Goal: Task Accomplishment & Management: Complete application form

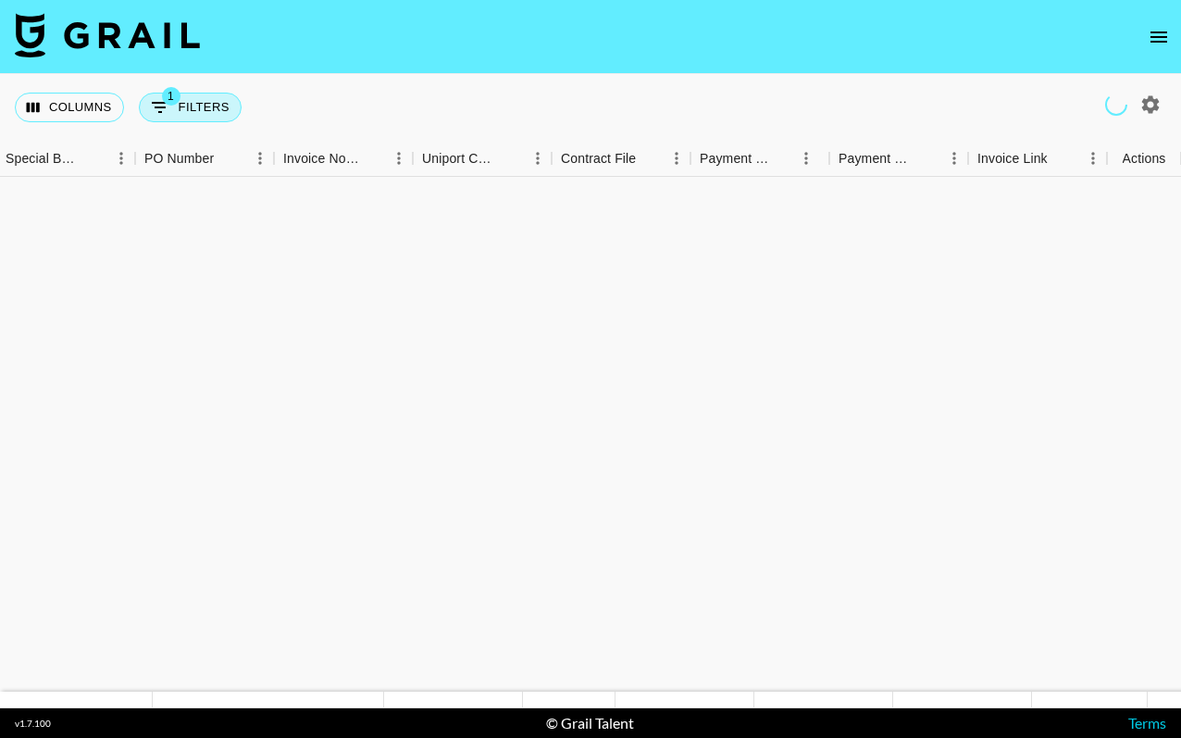
click at [227, 112] on button "1 Filters" at bounding box center [190, 108] width 103 height 30
select select "talentName"
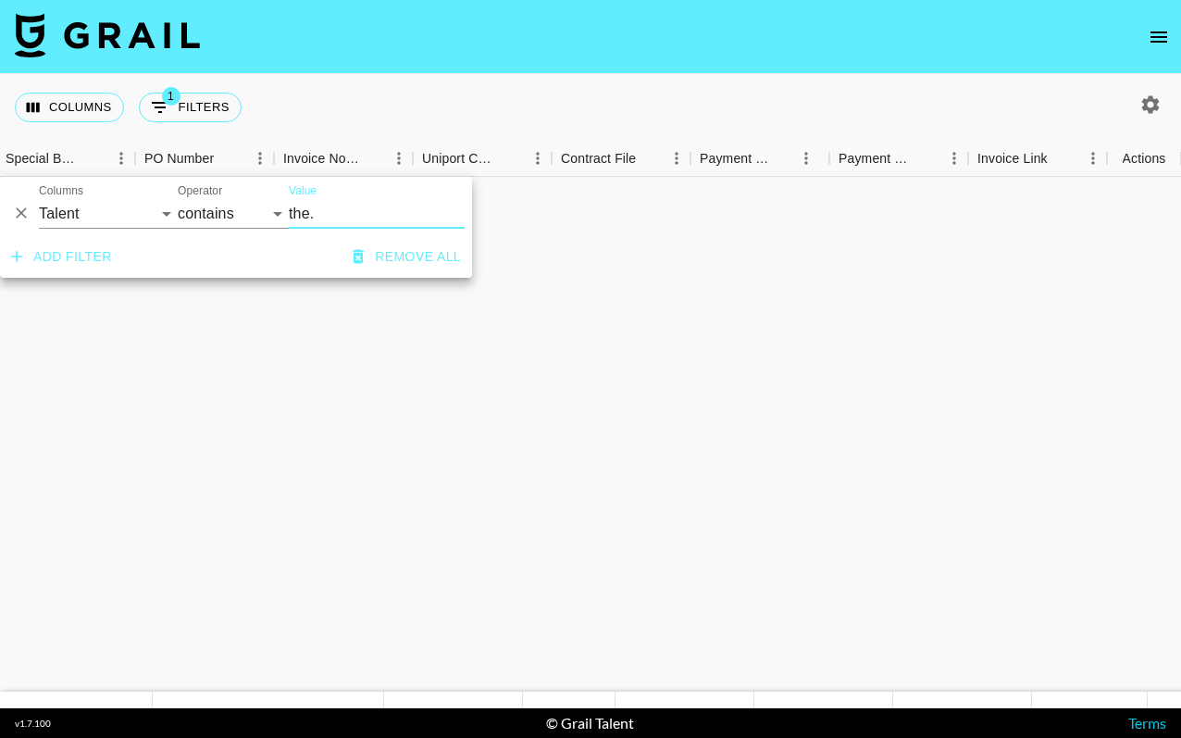
scroll to position [667, 1892]
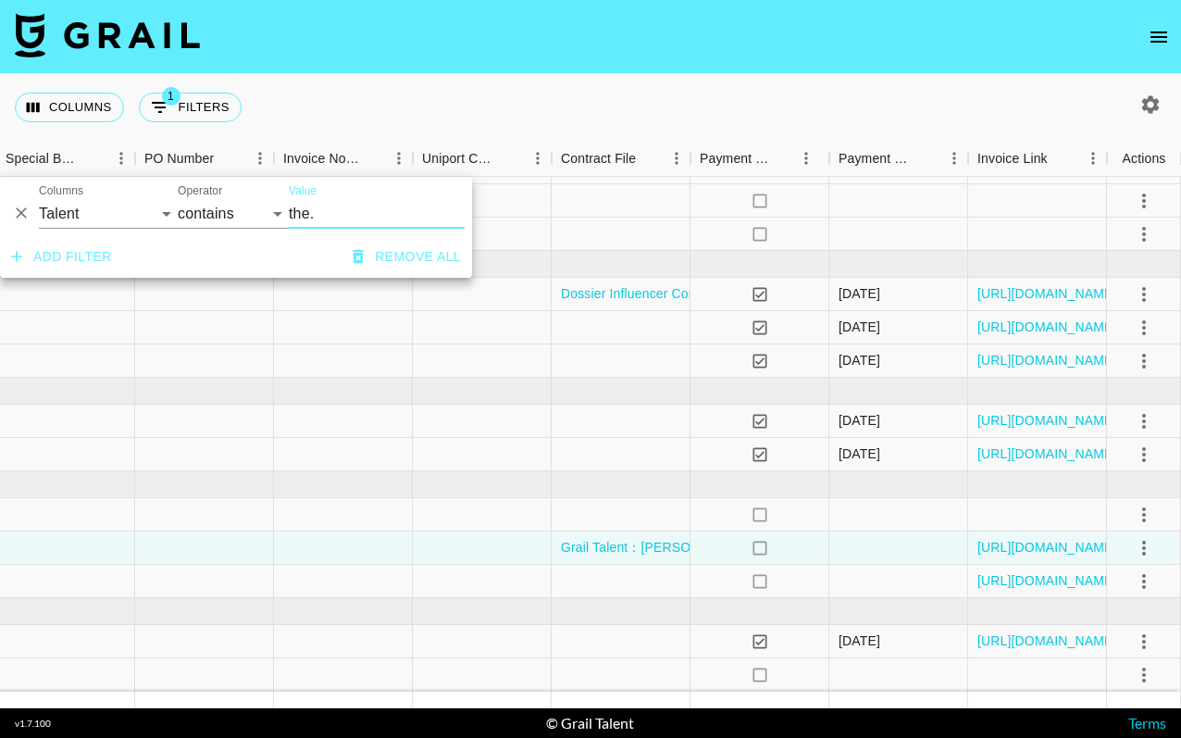
drag, startPoint x: 333, startPoint y: 214, endPoint x: 244, endPoint y: 213, distance: 88.9
click at [244, 213] on div "And Or Columns Grail Platform ID Airtable ID Talent Manager Client [PERSON_NAME…" at bounding box center [236, 206] width 472 height 59
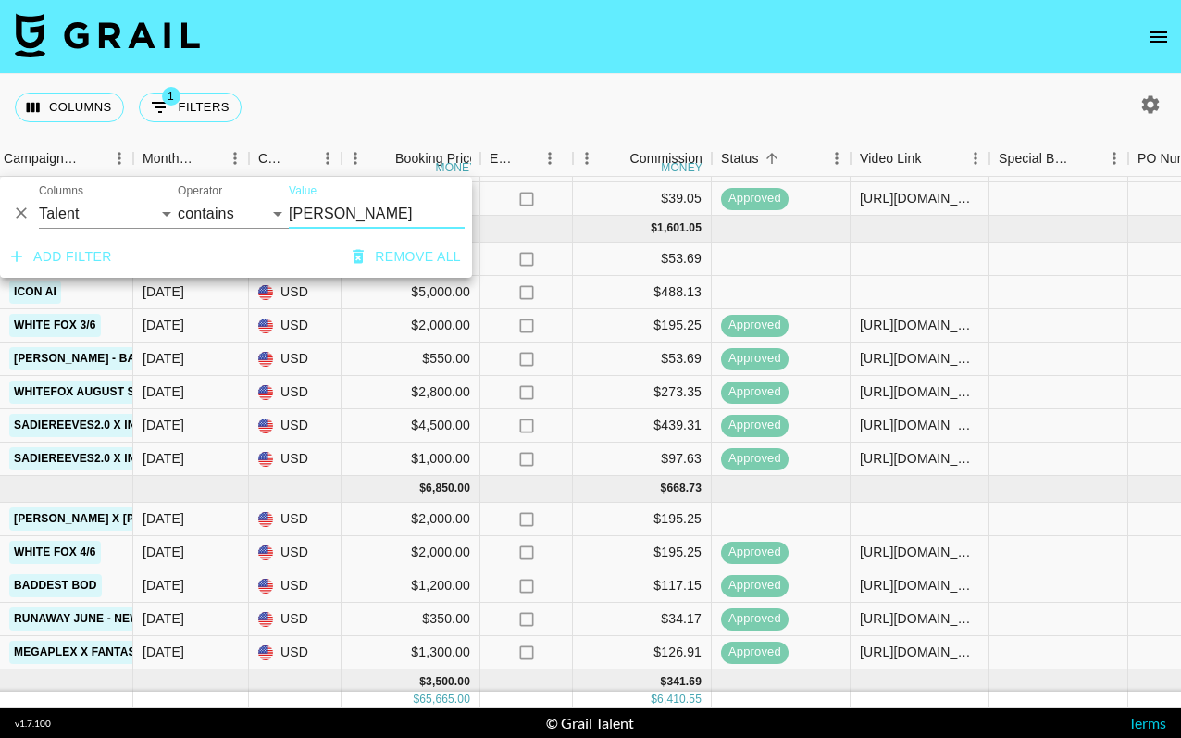
scroll to position [1526, 899]
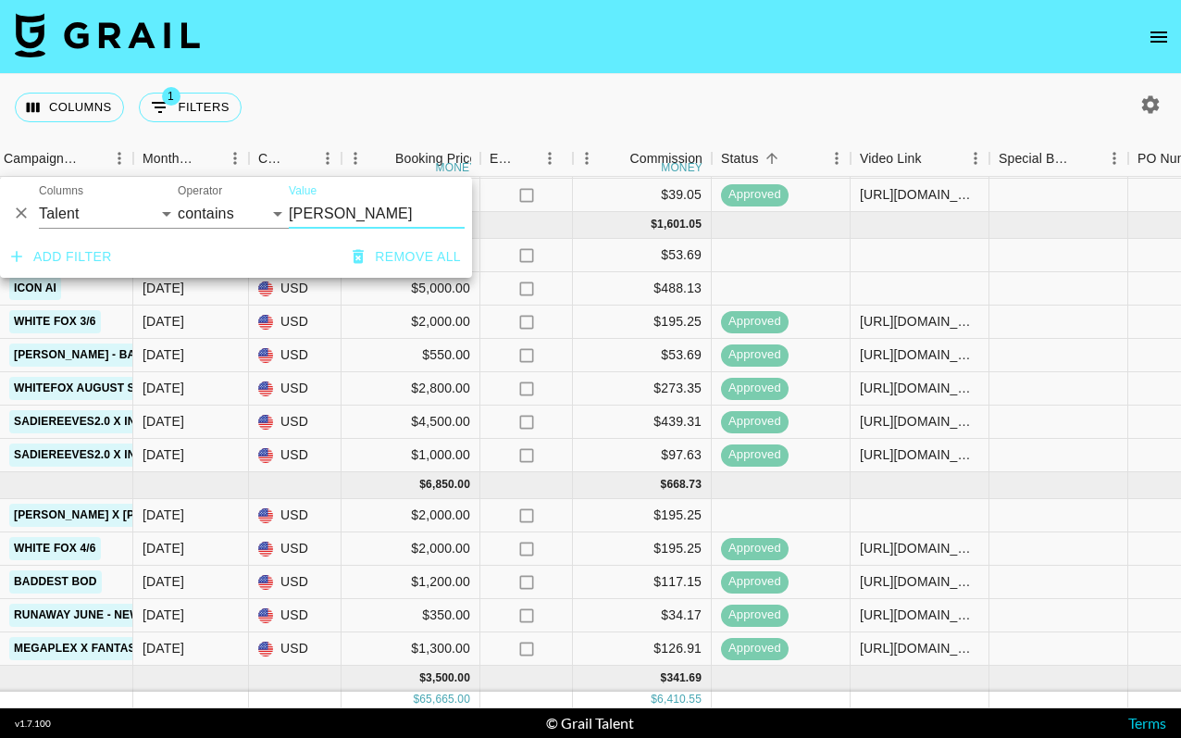
type input "[PERSON_NAME]"
click at [920, 515] on div at bounding box center [920, 515] width 139 height 33
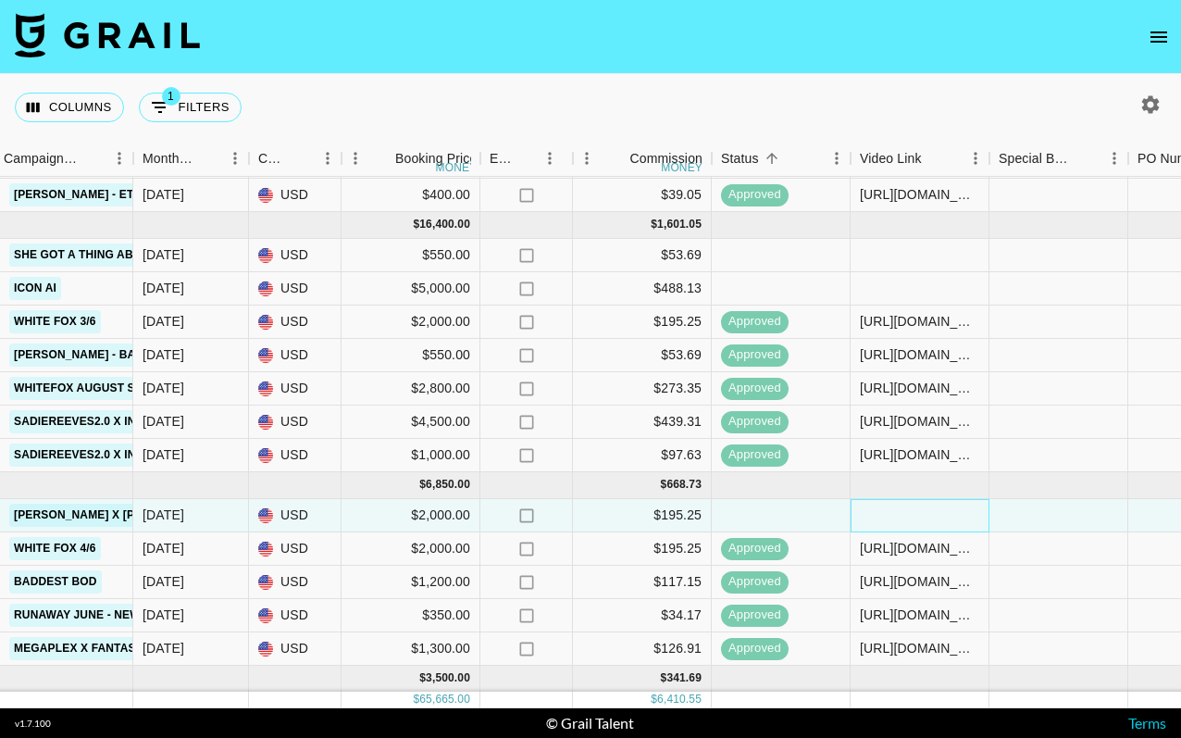
click at [894, 517] on div at bounding box center [920, 515] width 139 height 33
click at [894, 516] on div at bounding box center [920, 515] width 139 height 33
click at [894, 516] on input "text" at bounding box center [920, 514] width 136 height 15
type input "[URL][DOMAIN_NAME]"
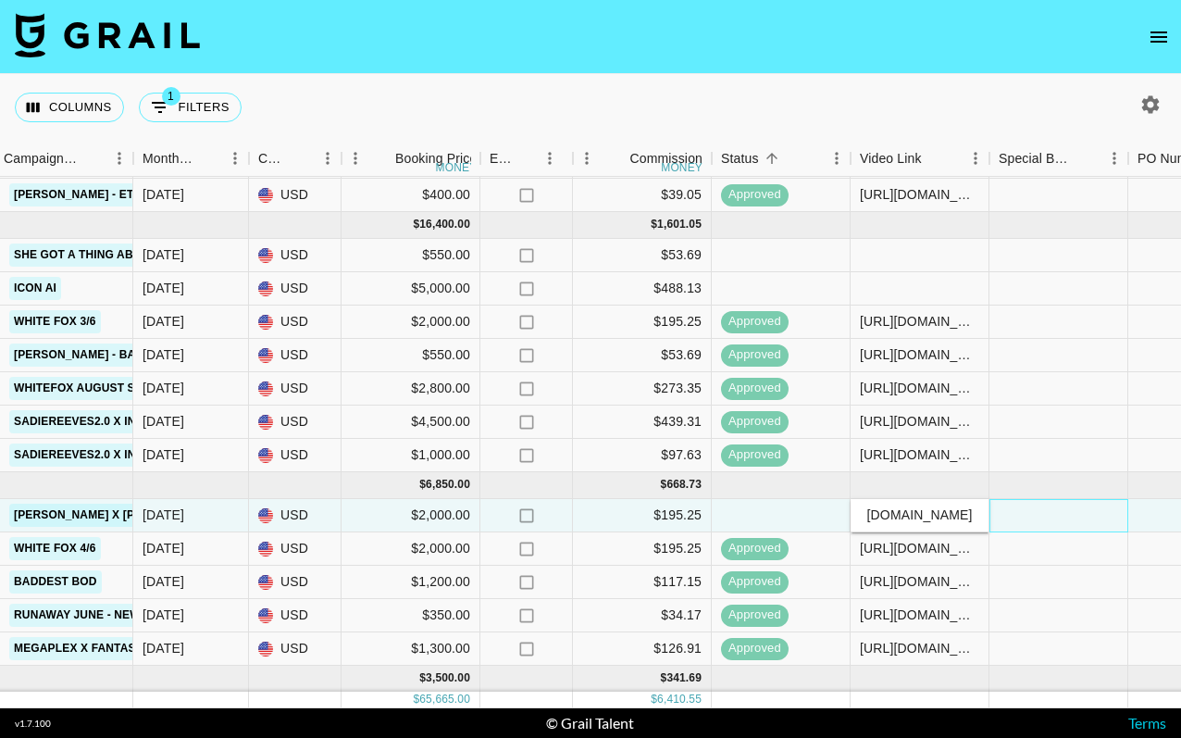
click at [1109, 516] on div at bounding box center [1059, 515] width 139 height 33
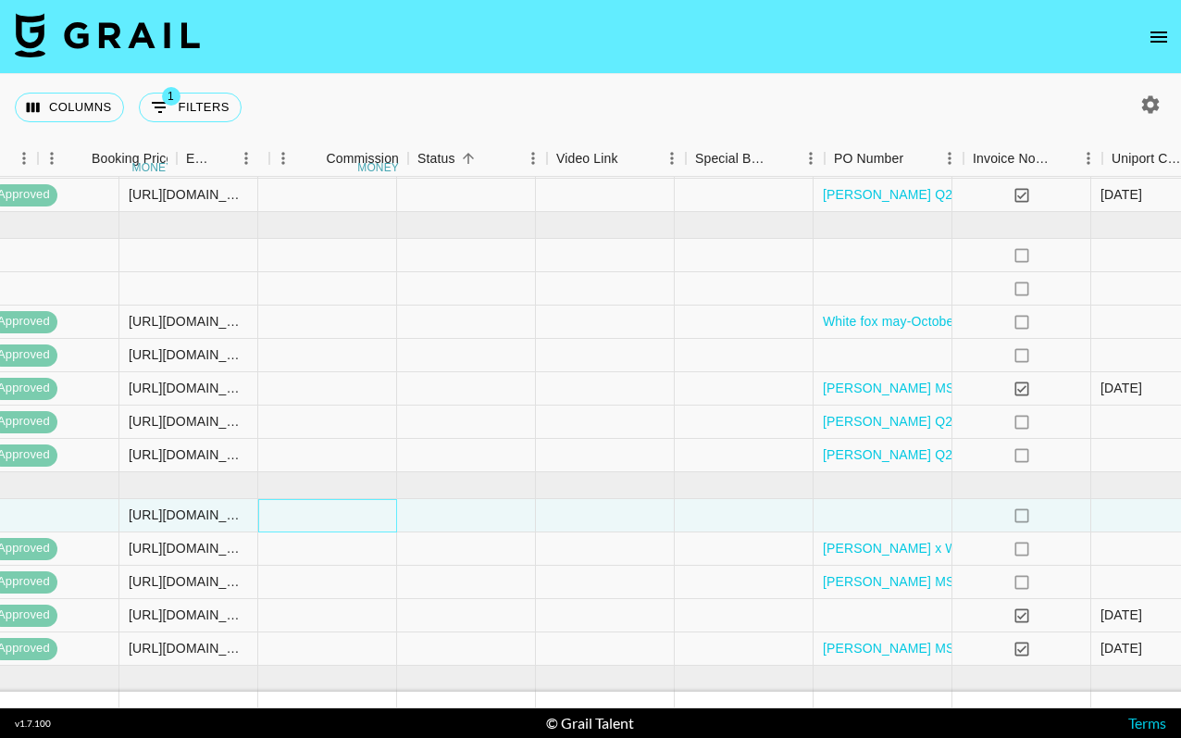
scroll to position [1526, 1847]
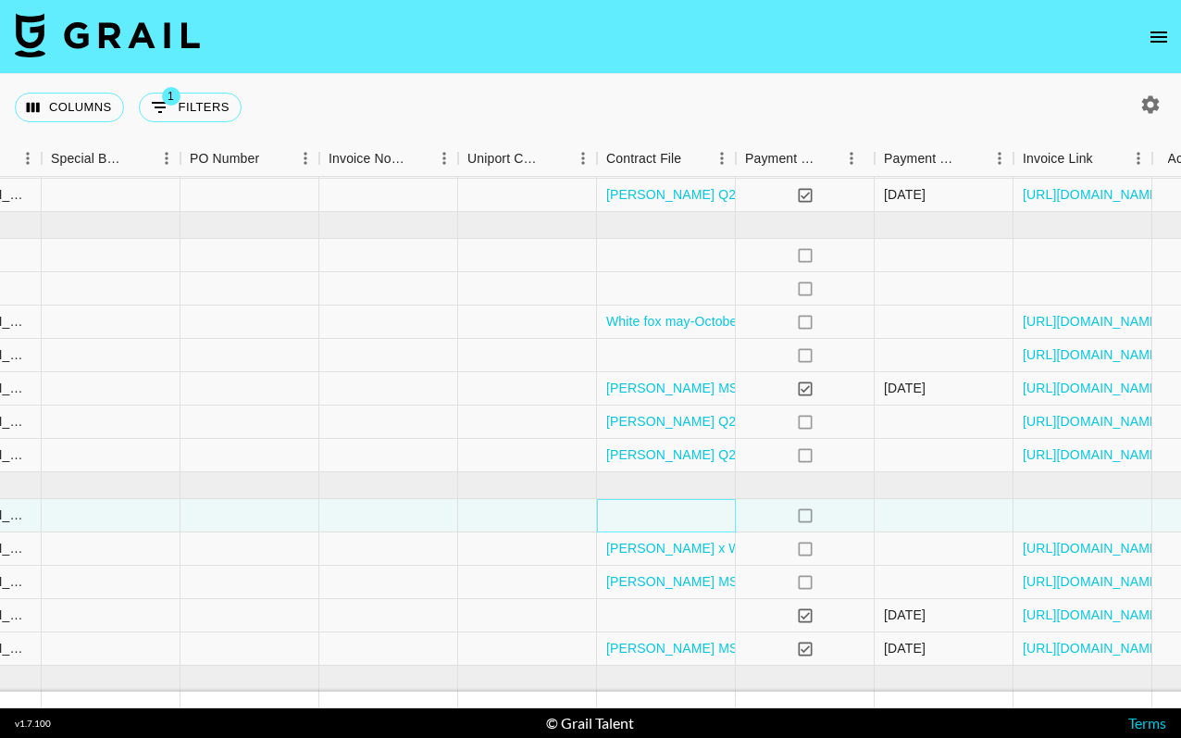
click at [677, 511] on div at bounding box center [666, 515] width 139 height 33
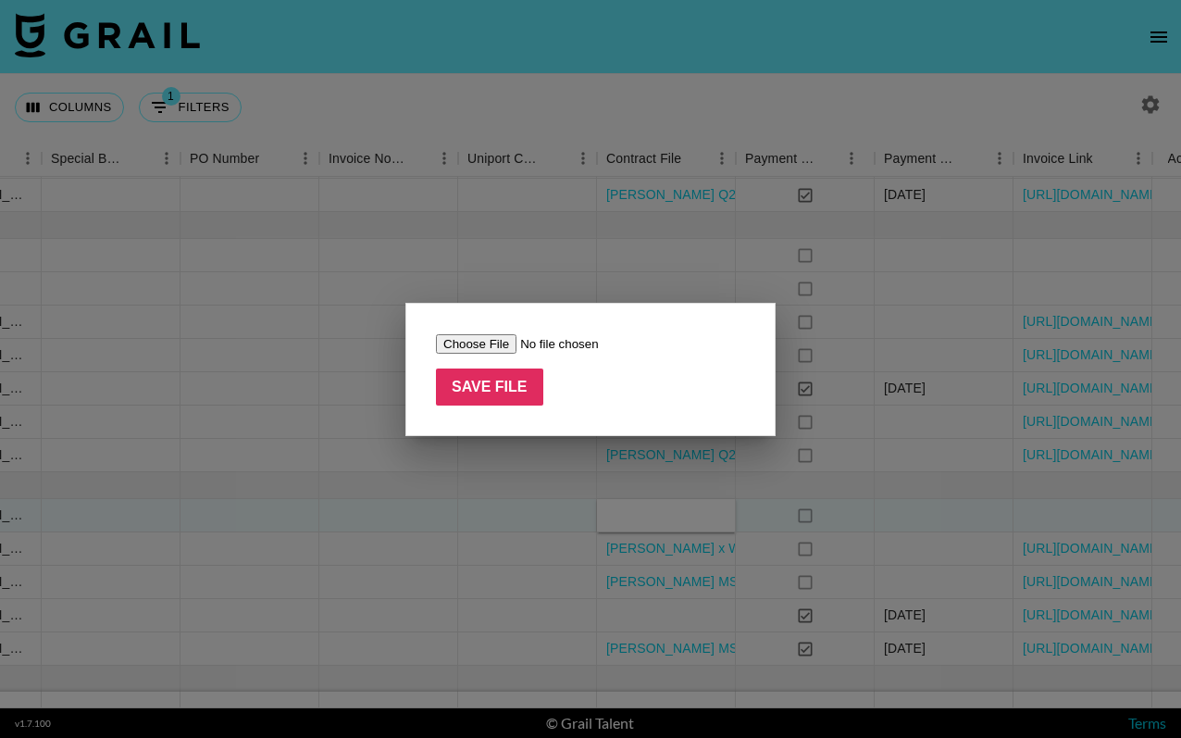
click at [491, 344] on input "file" at bounding box center [553, 343] width 234 height 19
type input "C:\fakepath\[PERSON_NAME] MSE - Brand Ambassador Agreement (Form).docx.pdf"
click at [514, 386] on input "Save File" at bounding box center [489, 386] width 107 height 37
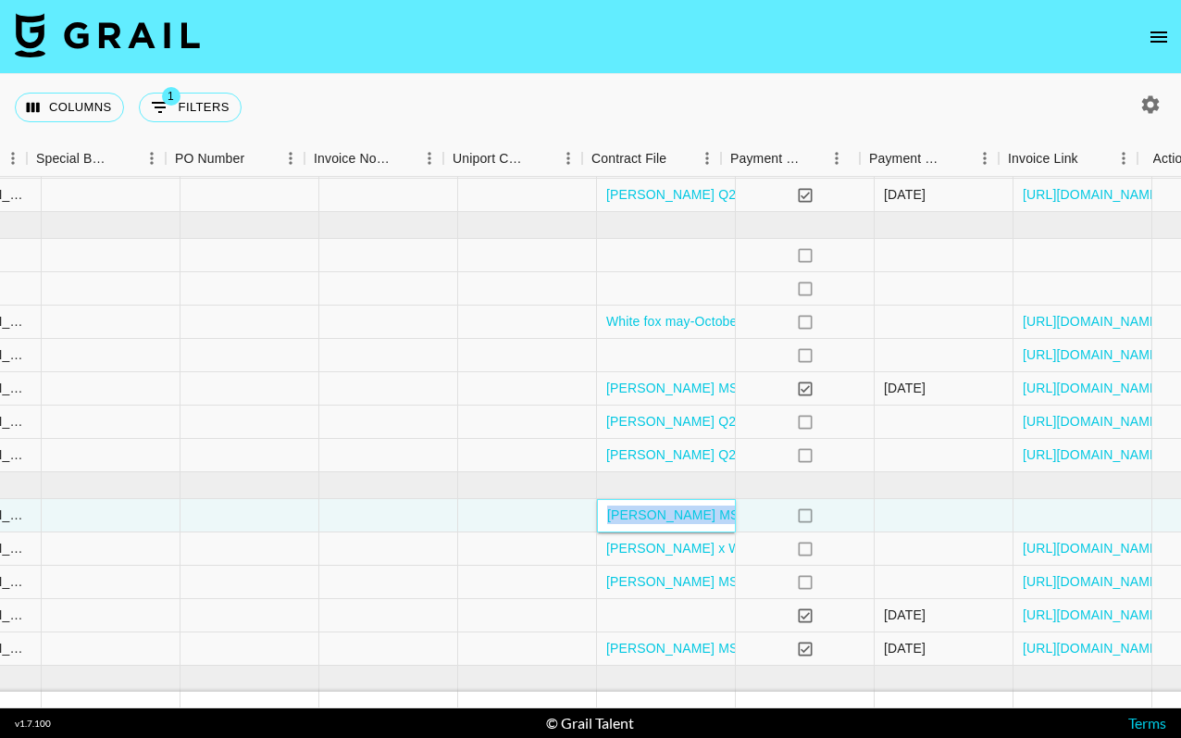
scroll to position [1526, 1892]
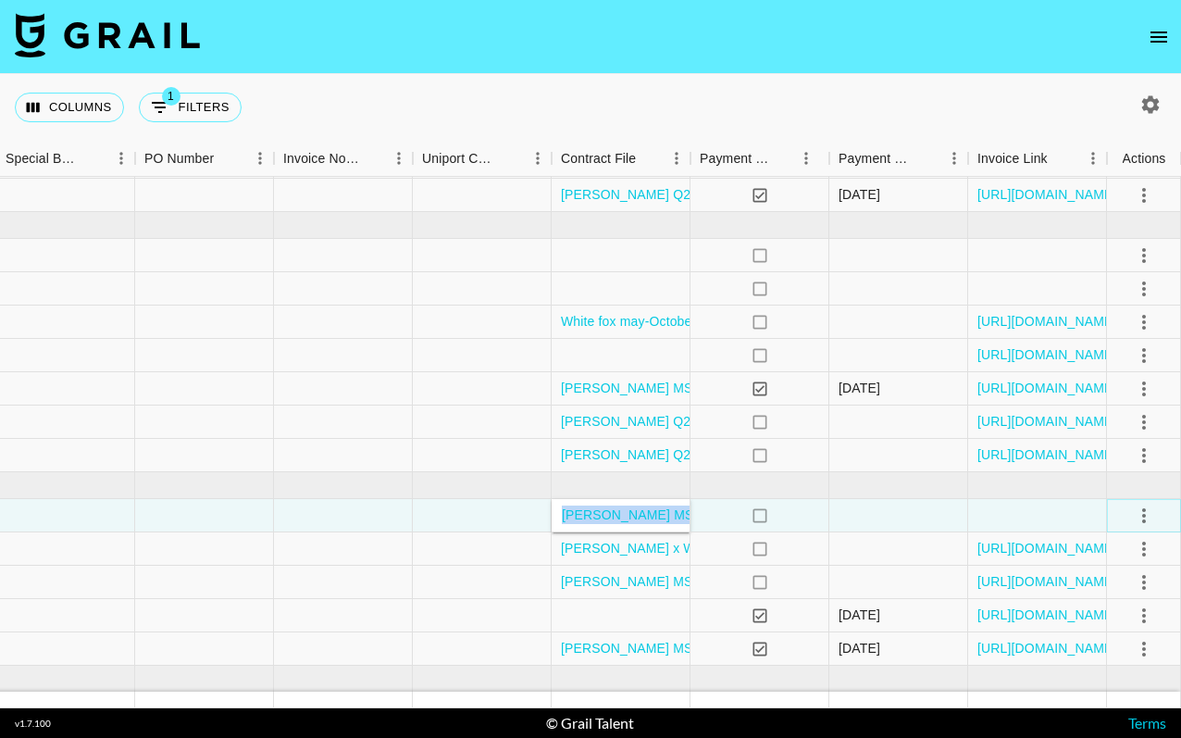
click at [1143, 514] on icon "select merge strategy" at bounding box center [1144, 515] width 4 height 15
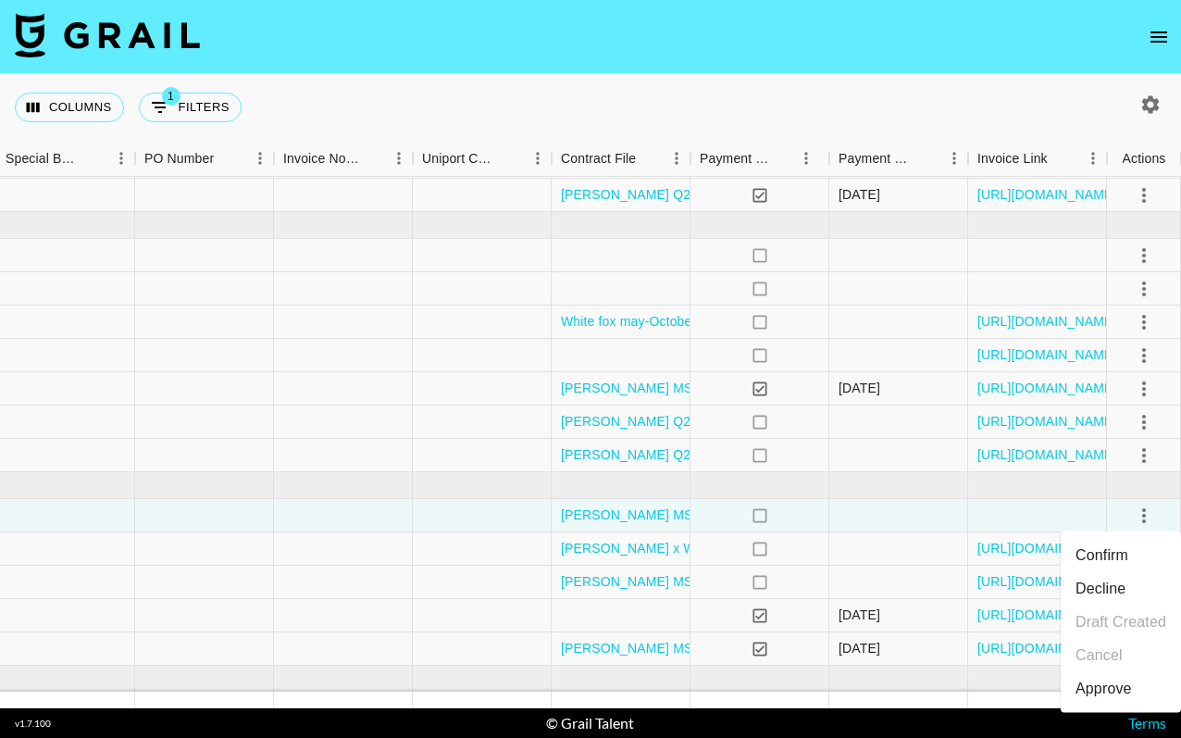
click at [1129, 707] on ul "Confirm Decline Draft Created Cancel Approve" at bounding box center [1121, 621] width 120 height 181
click at [1129, 689] on div "Approve" at bounding box center [1104, 689] width 56 height 22
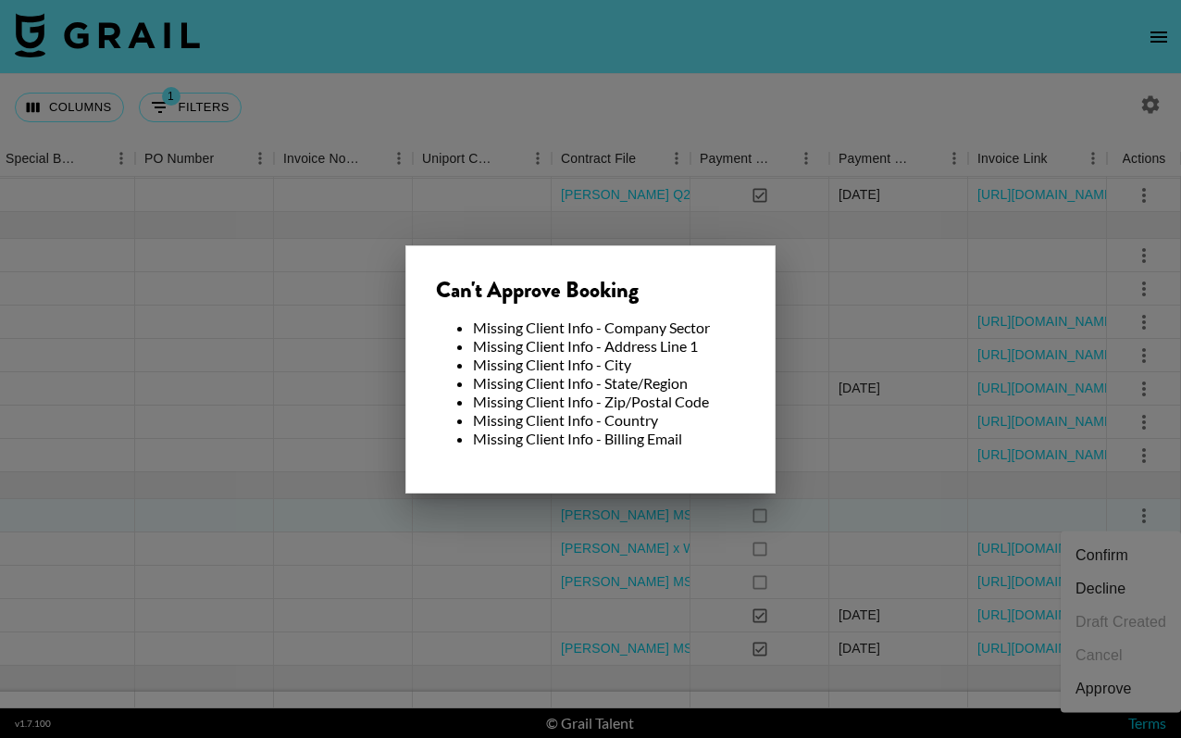
click at [888, 472] on div at bounding box center [590, 369] width 1181 height 738
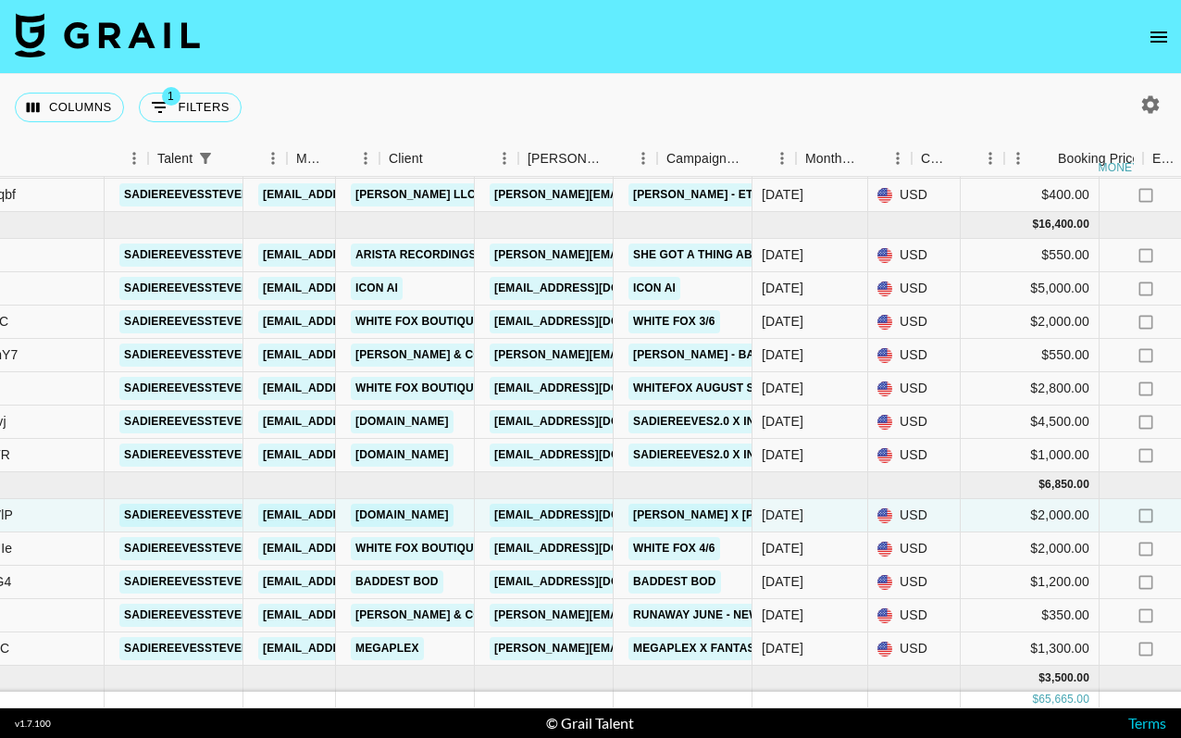
scroll to position [1526, 236]
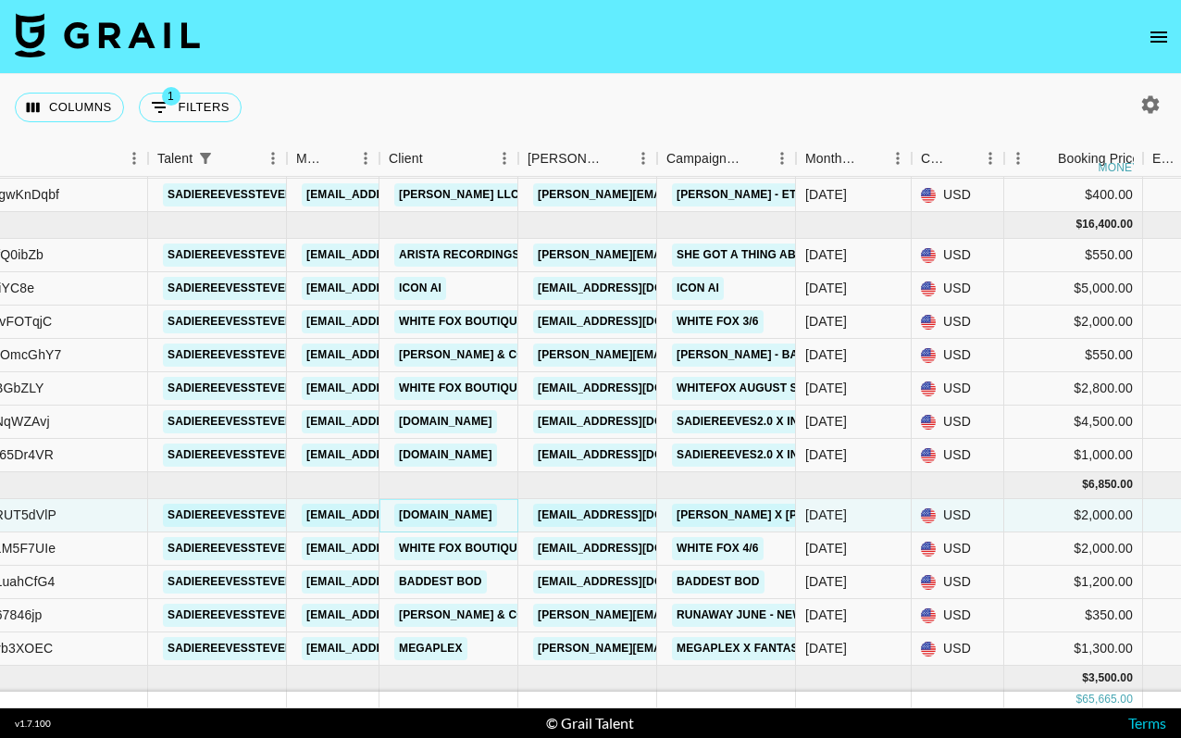
click at [459, 508] on link "[DOMAIN_NAME]" at bounding box center [445, 515] width 103 height 23
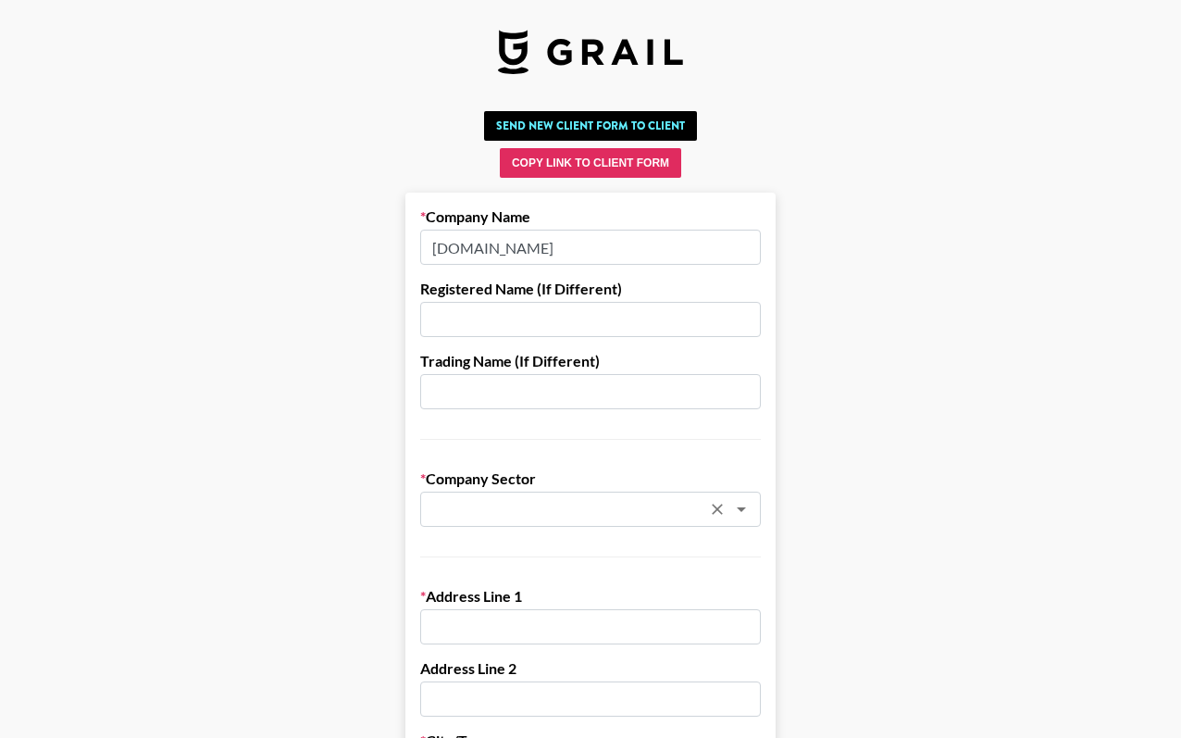
click at [492, 526] on div "​" at bounding box center [590, 509] width 341 height 35
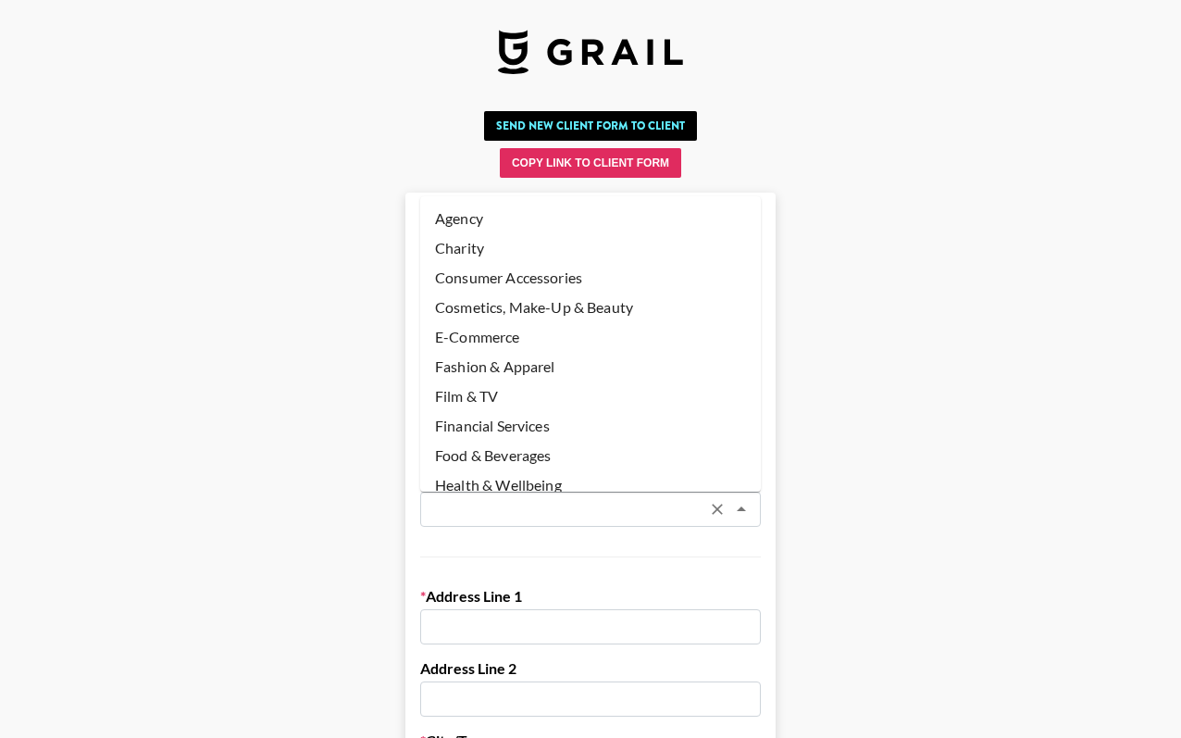
click at [533, 309] on li "Cosmetics, Make-Up & Beauty" at bounding box center [590, 308] width 341 height 30
type input "Cosmetics, Make-Up & Beauty"
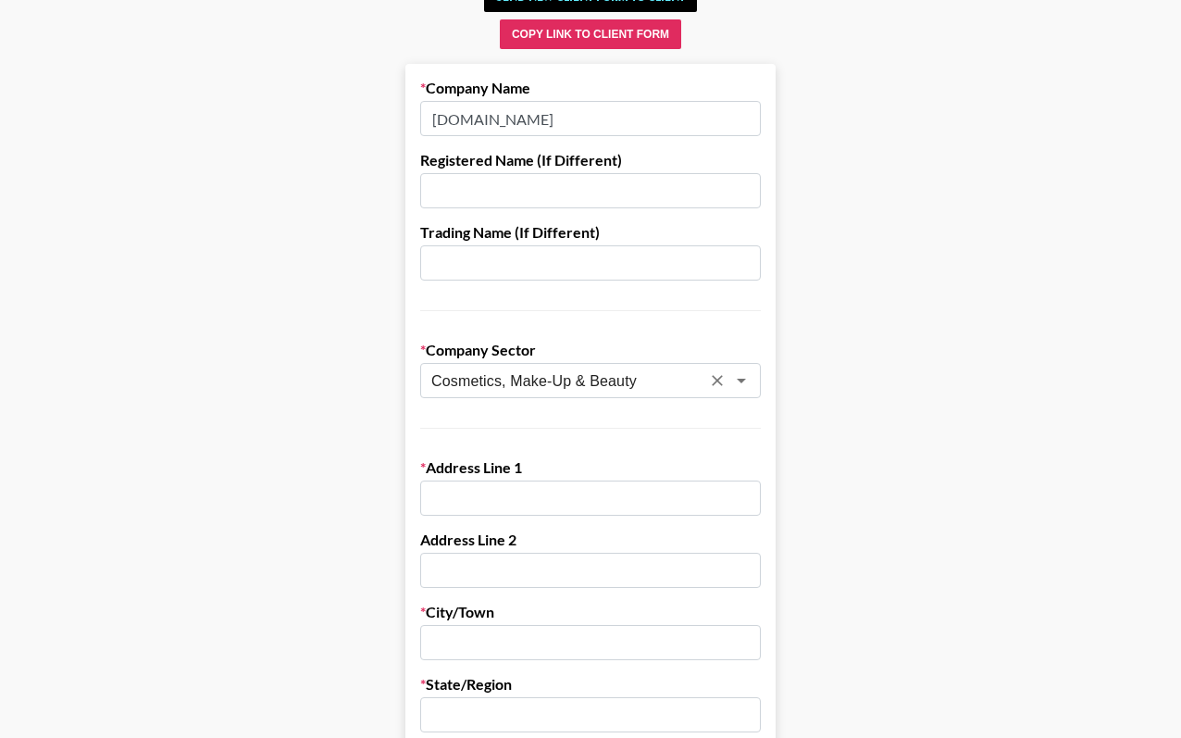
scroll to position [333, 0]
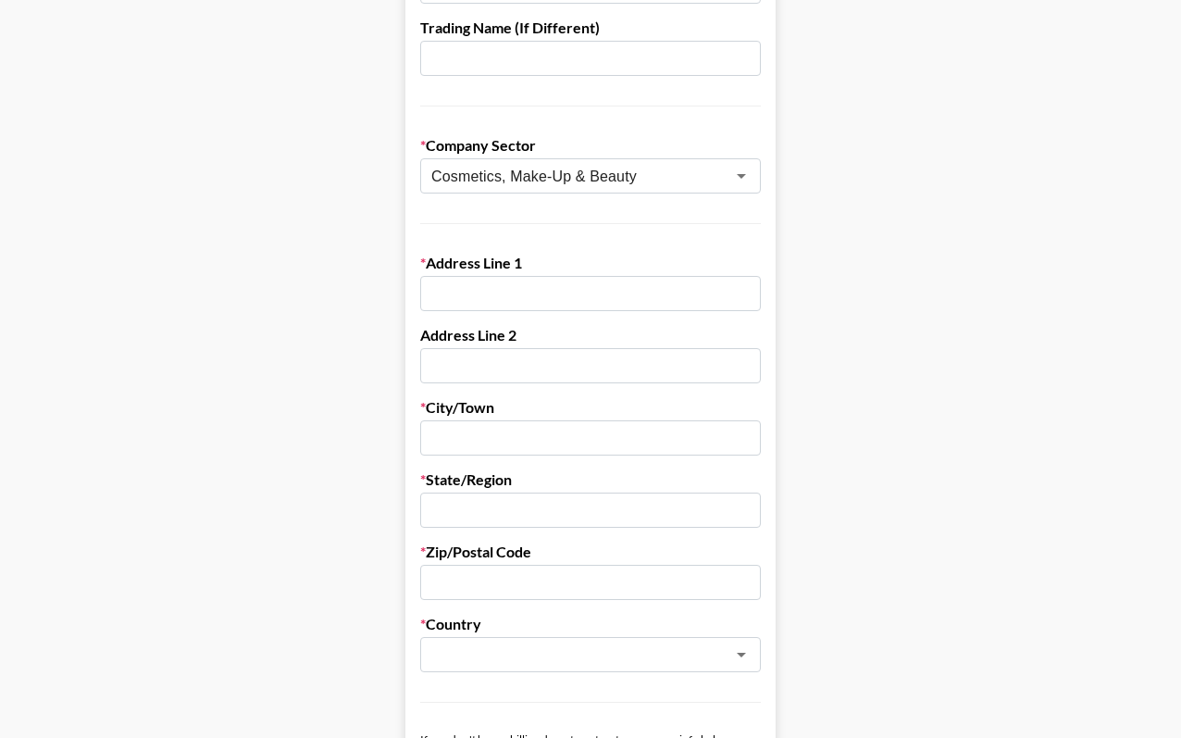
click at [530, 298] on input "text" at bounding box center [590, 293] width 341 height 35
paste input "1757 Ponus Rdg"
type input "1757 Ponus Rdg"
click at [492, 436] on input "text" at bounding box center [590, 437] width 341 height 35
paste input "New Canaan"
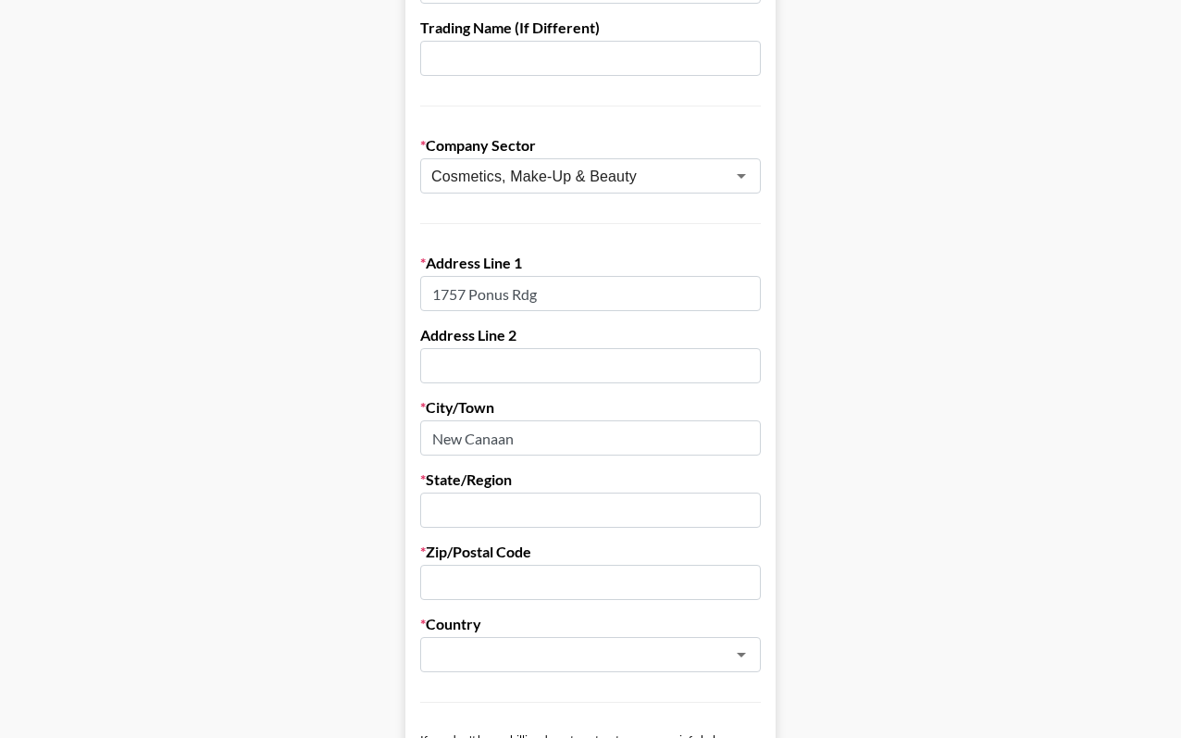
type input "New Canaan"
click at [487, 508] on input "text" at bounding box center [590, 509] width 341 height 35
paste input "06840"
click at [504, 587] on input "text" at bounding box center [590, 582] width 341 height 35
drag, startPoint x: 483, startPoint y: 511, endPoint x: 396, endPoint y: 510, distance: 87.0
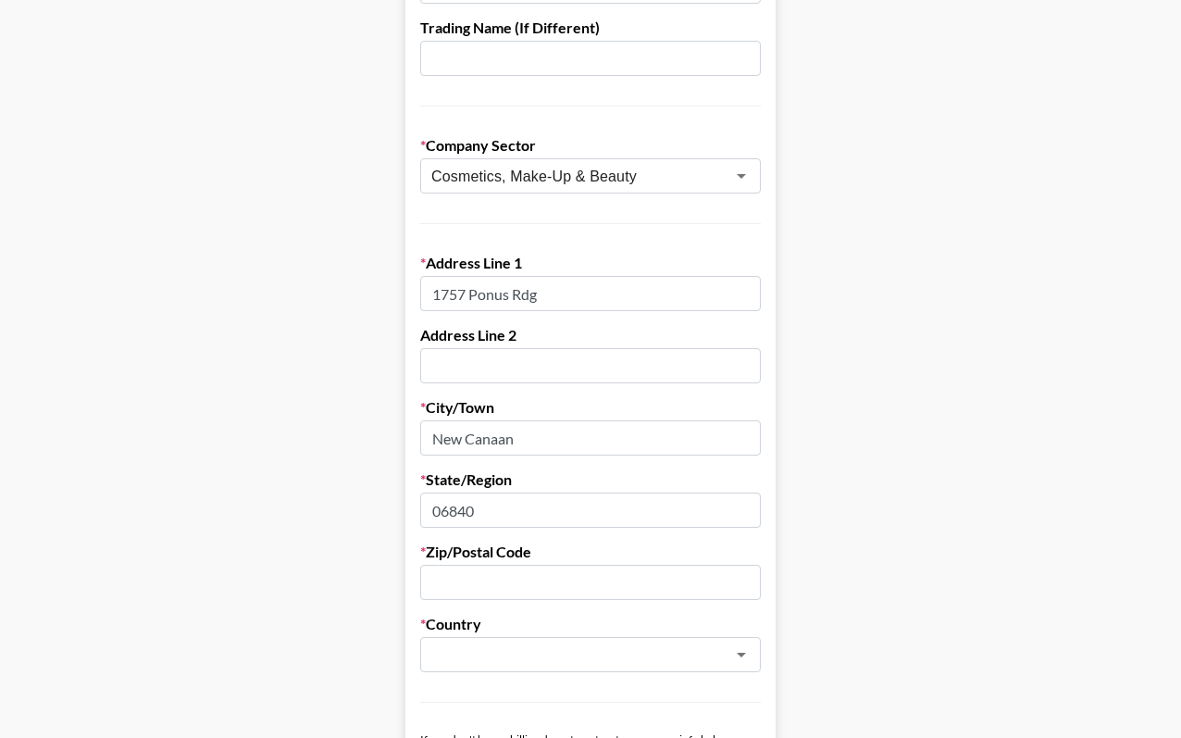
click at [396, 510] on main "Send New Client Form to Client Copy Link to Client Form Company Name hallyhair.…" at bounding box center [591, 723] width 1152 height 1907
type input "="
click at [504, 569] on input "text" at bounding box center [590, 582] width 341 height 35
paste input "06840"
type input "06840"
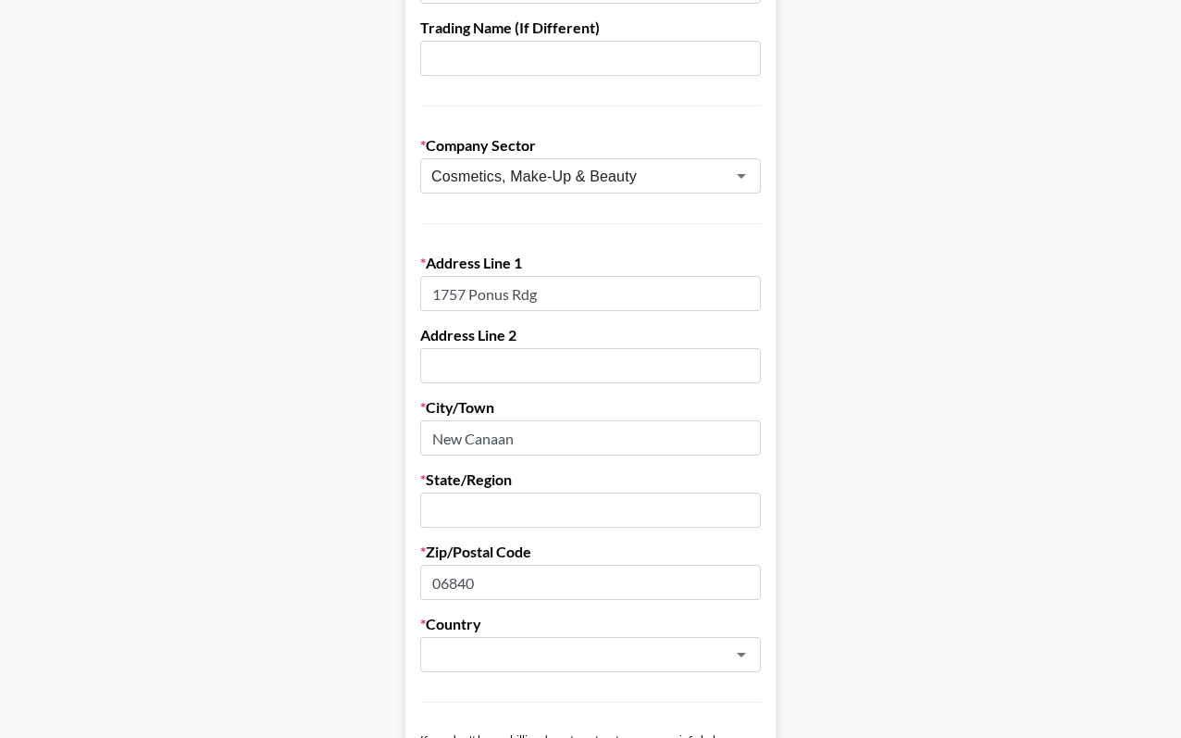
click at [490, 517] on input "text" at bounding box center [590, 509] width 341 height 35
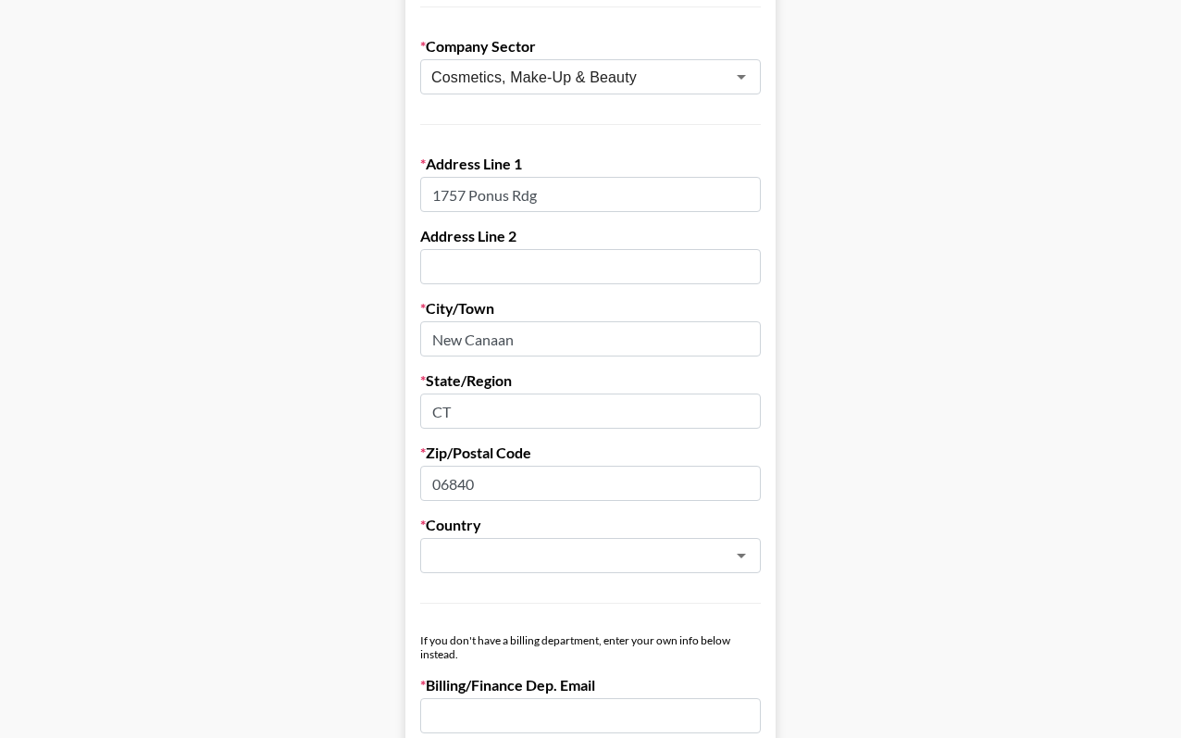
scroll to position [513, 0]
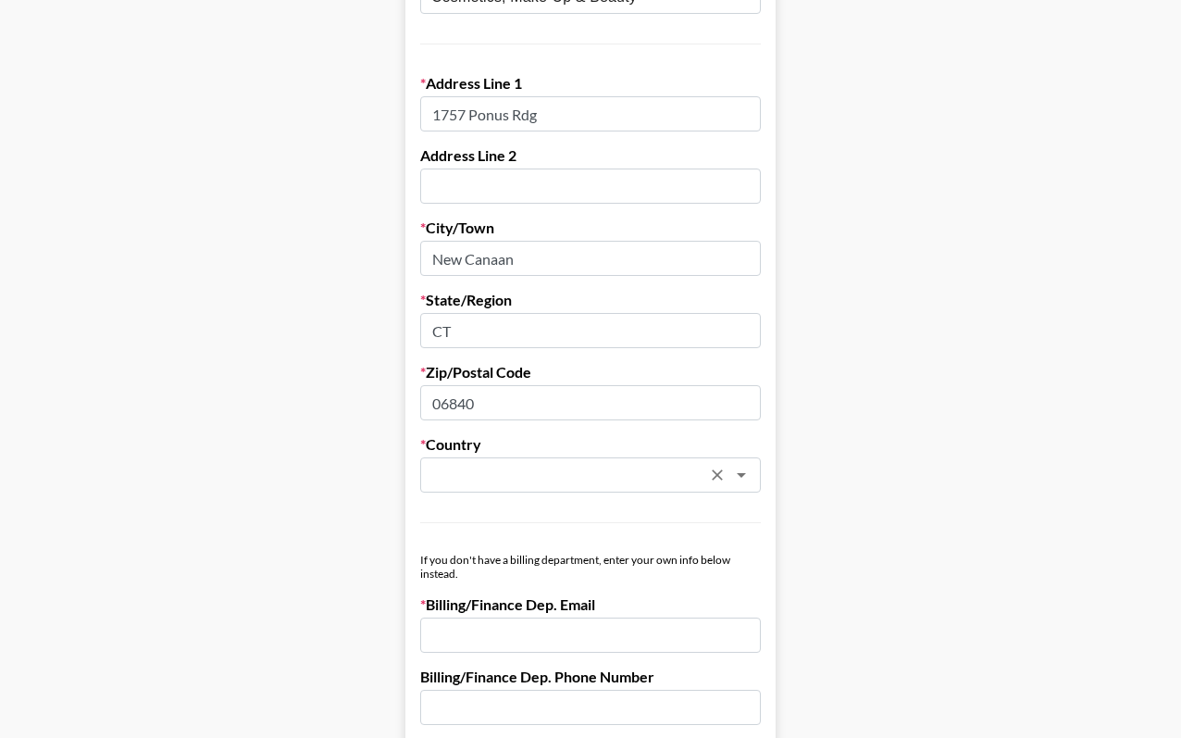
click at [528, 461] on div "​" at bounding box center [590, 474] width 341 height 35
type input "CT"
click at [576, 523] on li "United States" at bounding box center [590, 515] width 341 height 30
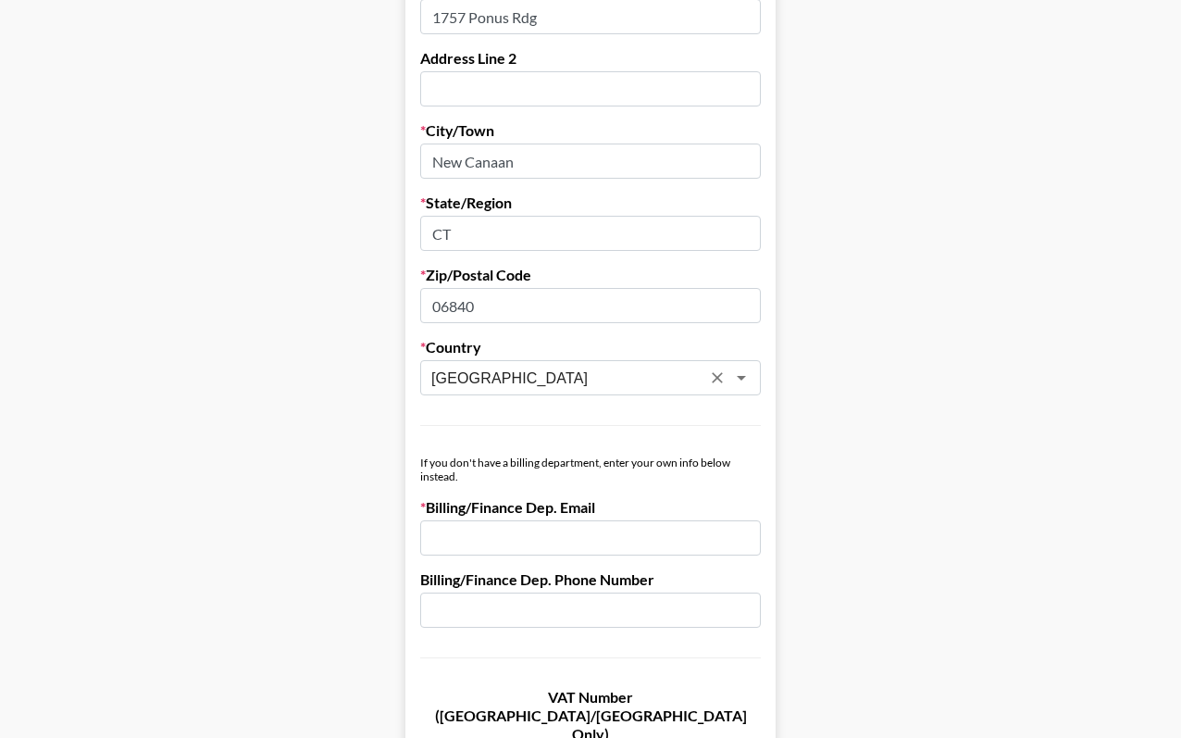
scroll to position [662, 0]
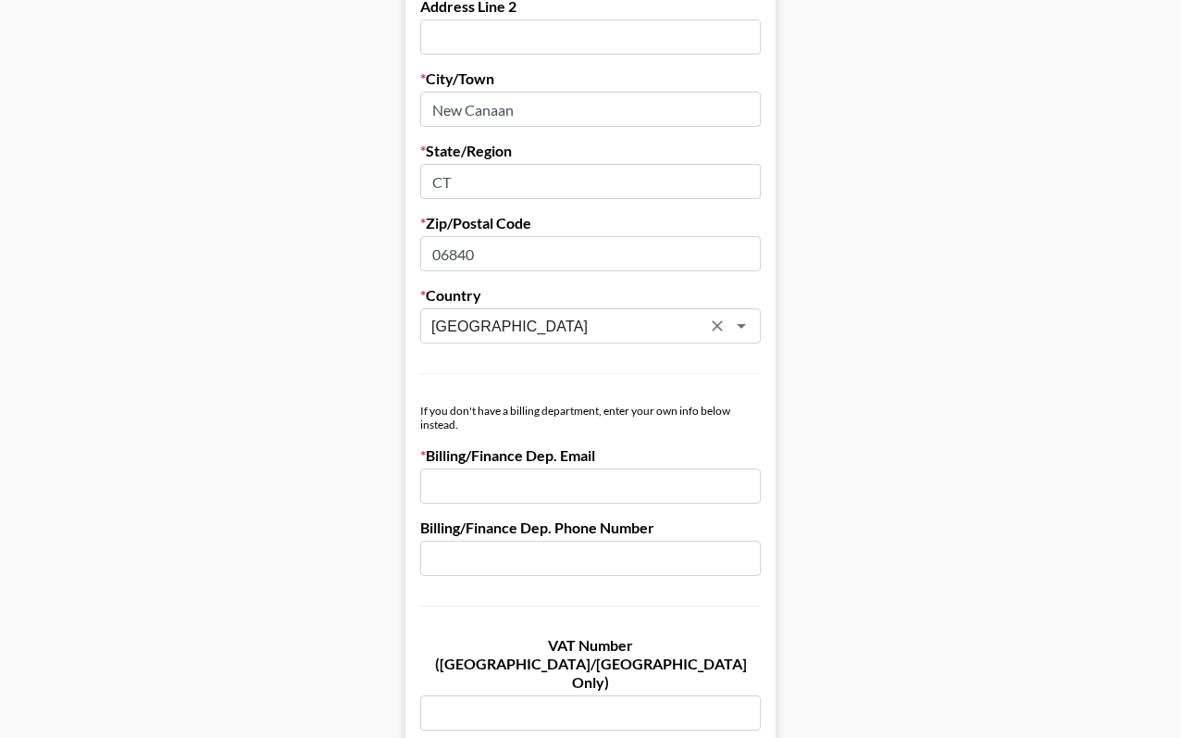
type input "United States"
click at [526, 483] on input "email" at bounding box center [590, 485] width 341 height 35
paste input "mckenna@hallyhair.com"
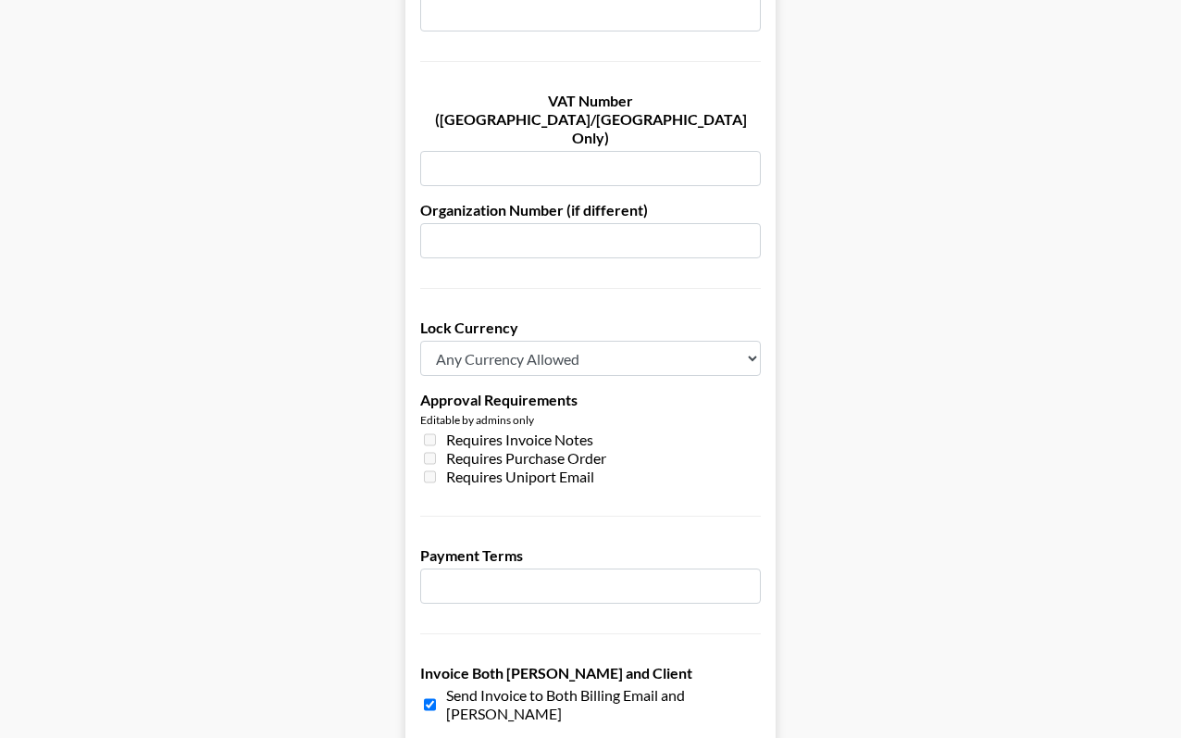
scroll to position [1280, 0]
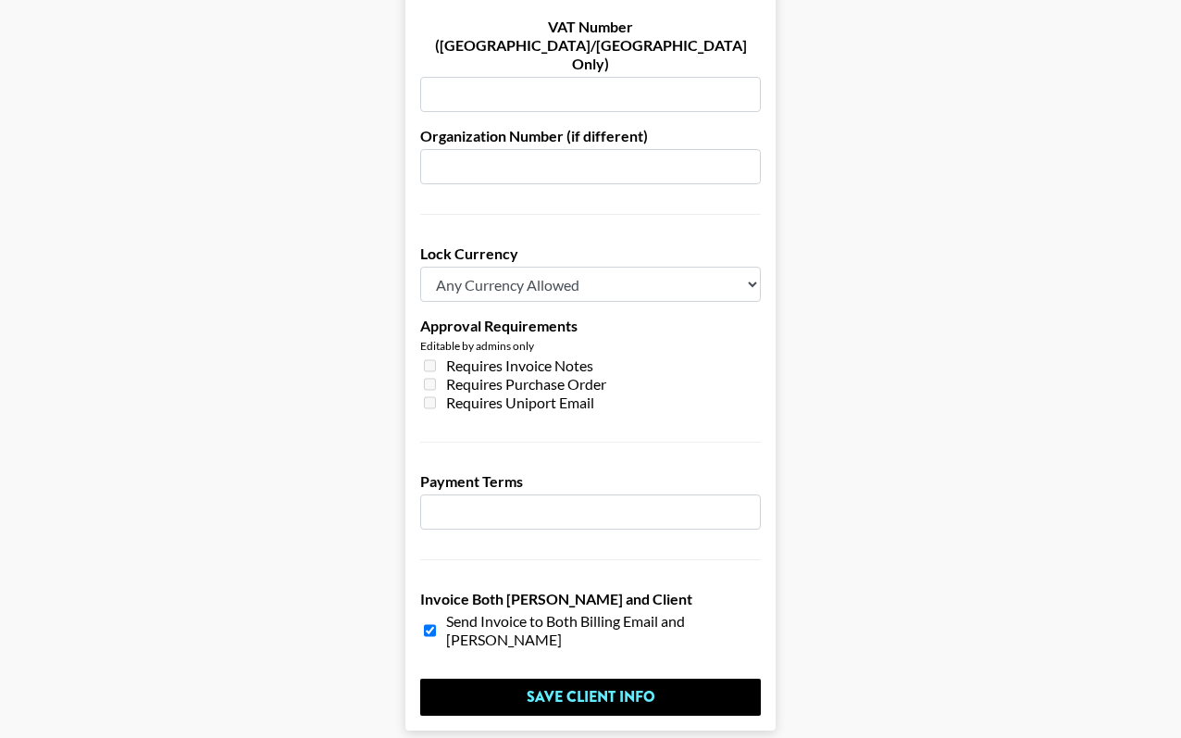
type input "mckenna@hallyhair.com"
click at [524, 494] on input "number" at bounding box center [590, 511] width 341 height 35
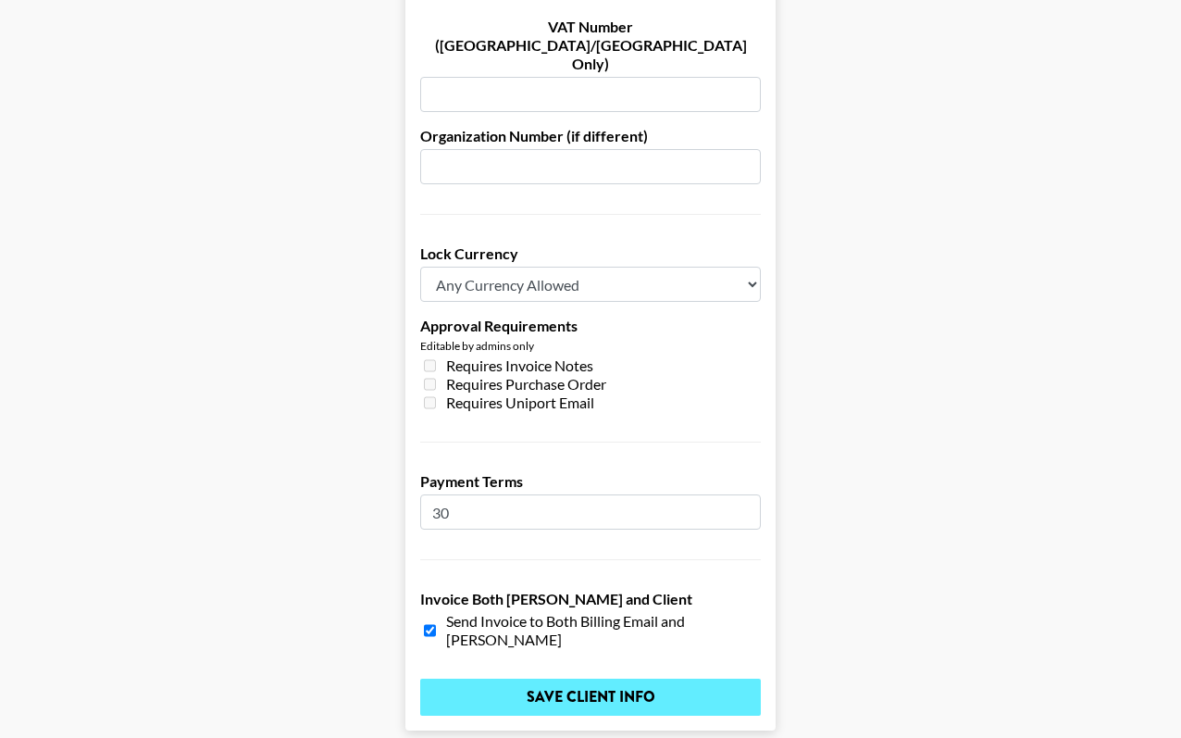
type input "30"
click at [588, 679] on input "Save Client Info" at bounding box center [590, 697] width 341 height 37
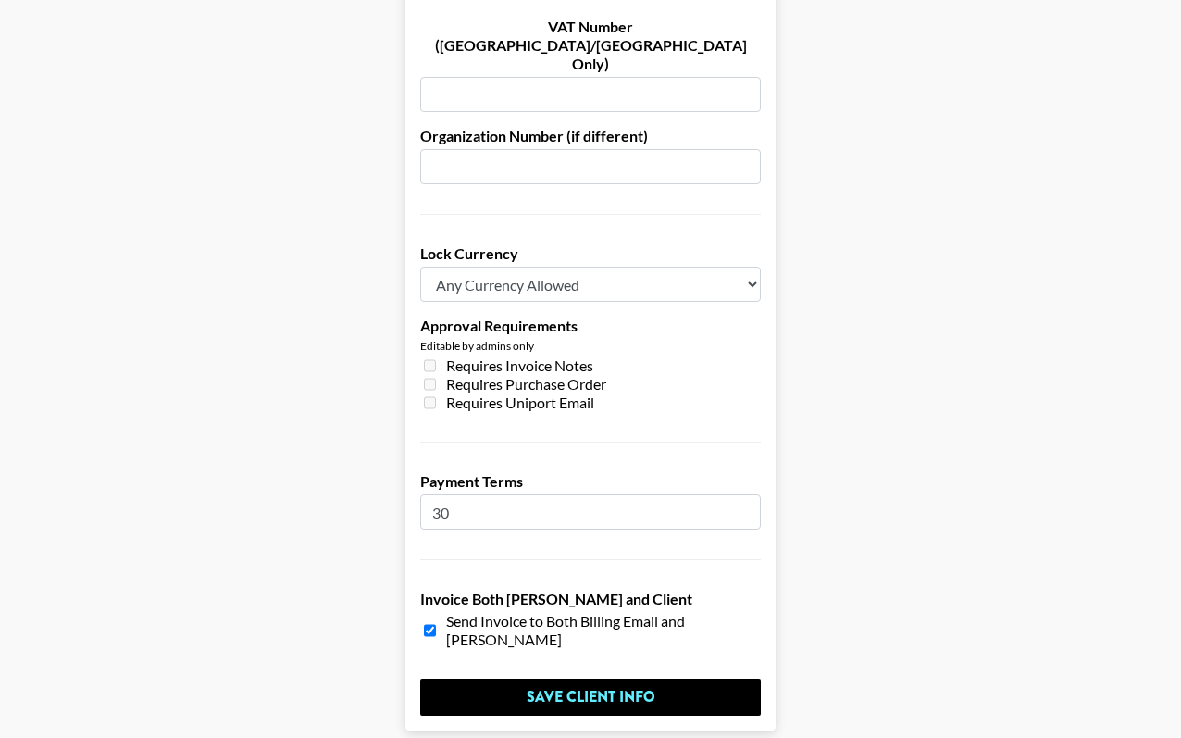
scroll to position [0, 0]
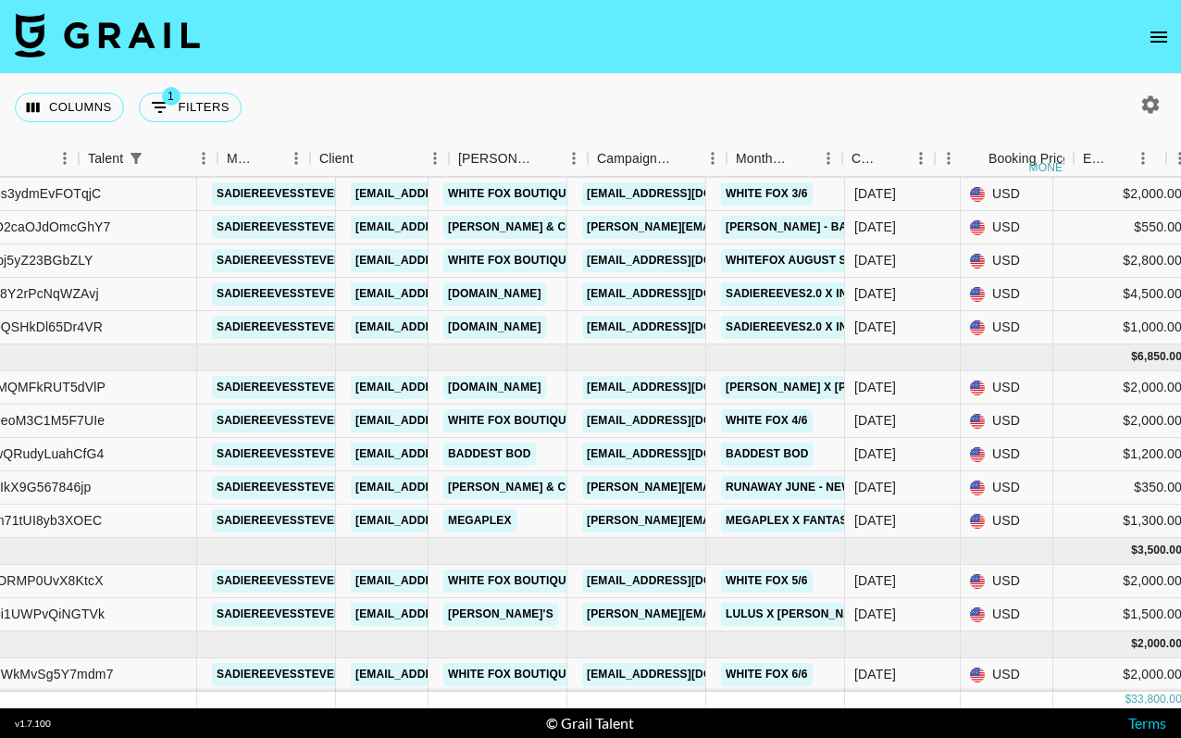
scroll to position [286, 330]
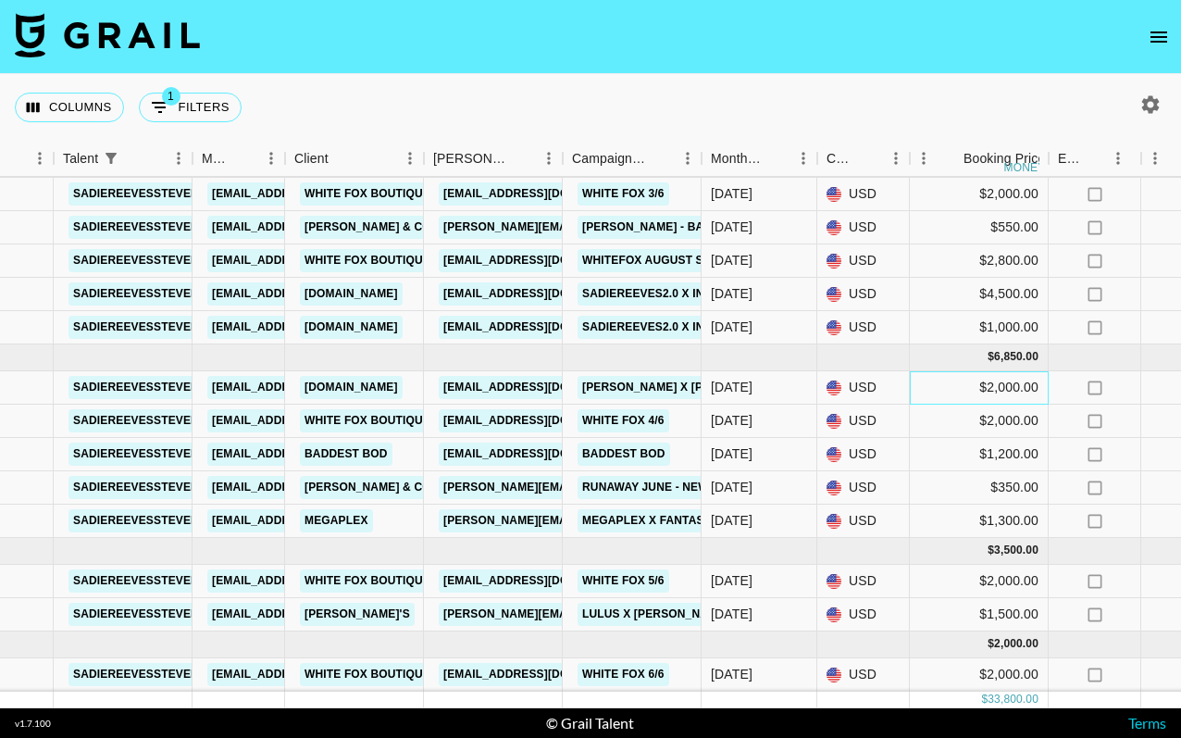
click at [927, 394] on div "$2,000.00" at bounding box center [979, 387] width 139 height 33
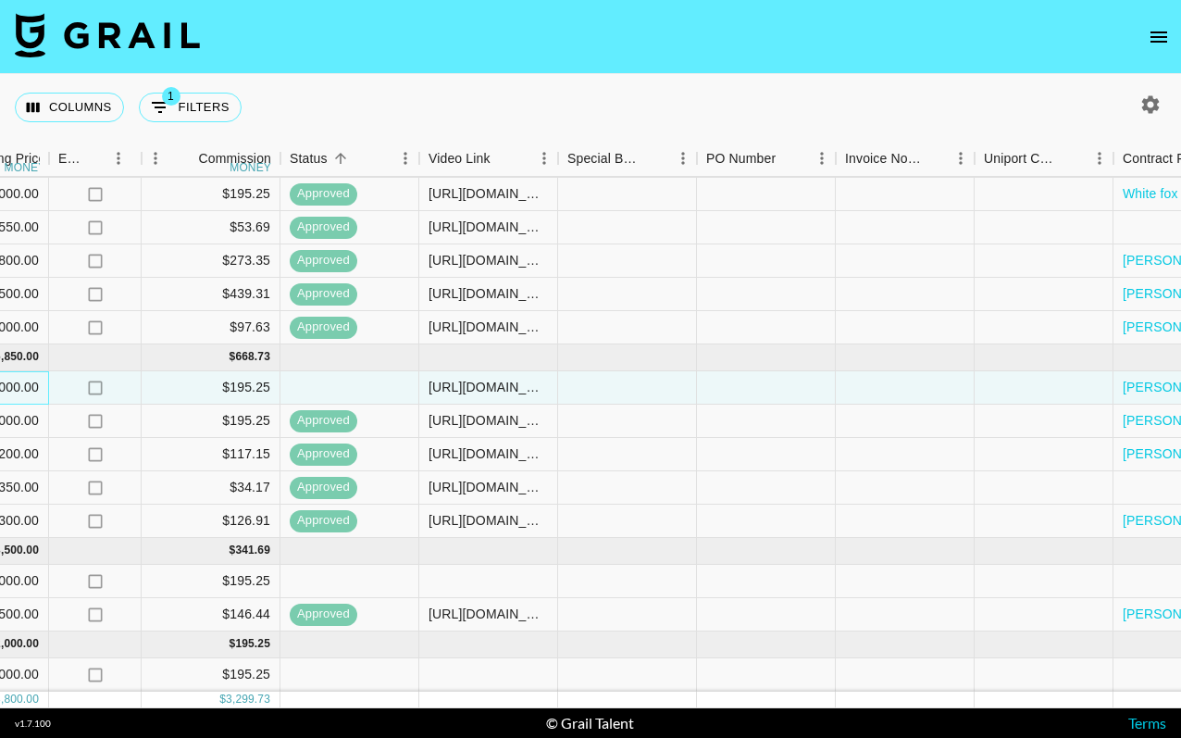
scroll to position [286, 1892]
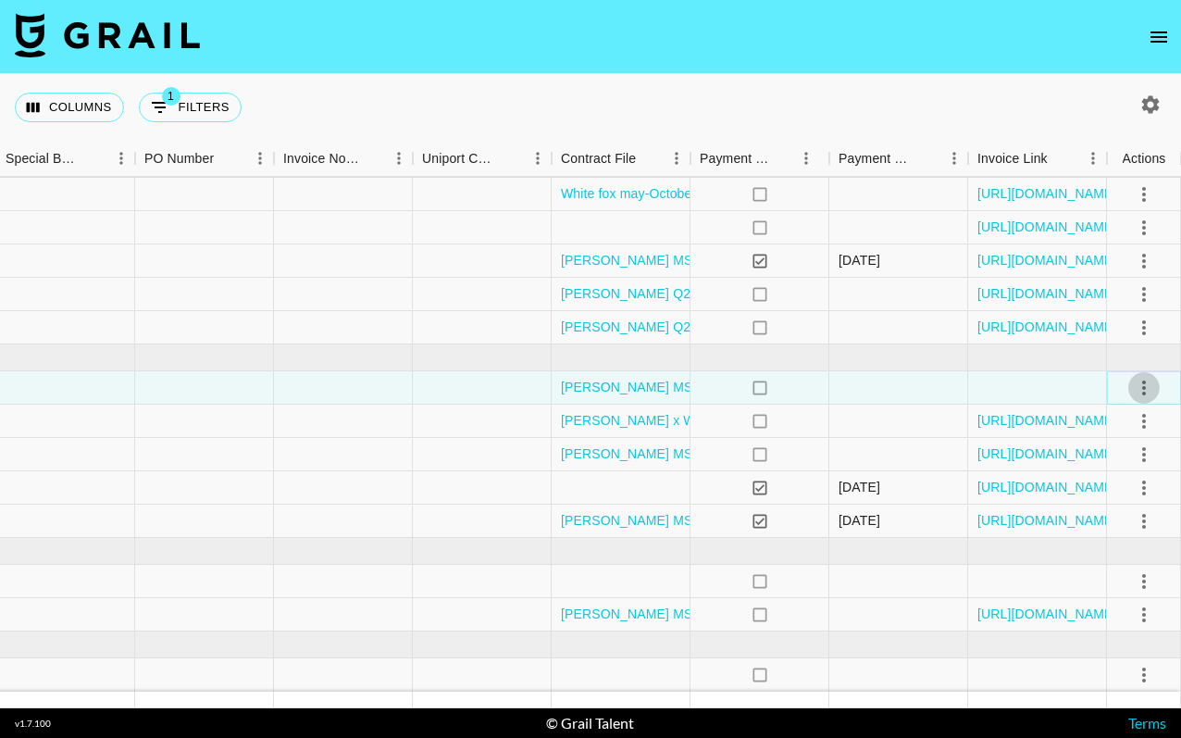
click at [1153, 380] on icon "select merge strategy" at bounding box center [1144, 388] width 22 height 22
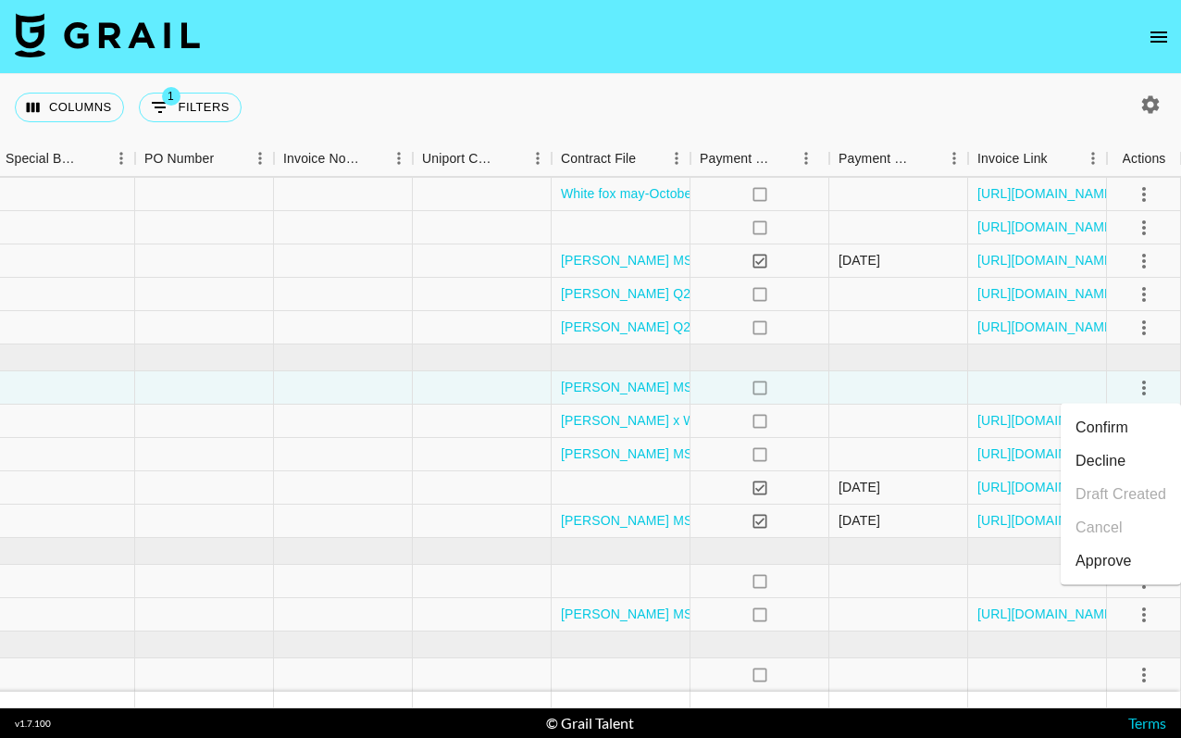
click at [1140, 557] on li "Approve" at bounding box center [1121, 560] width 120 height 33
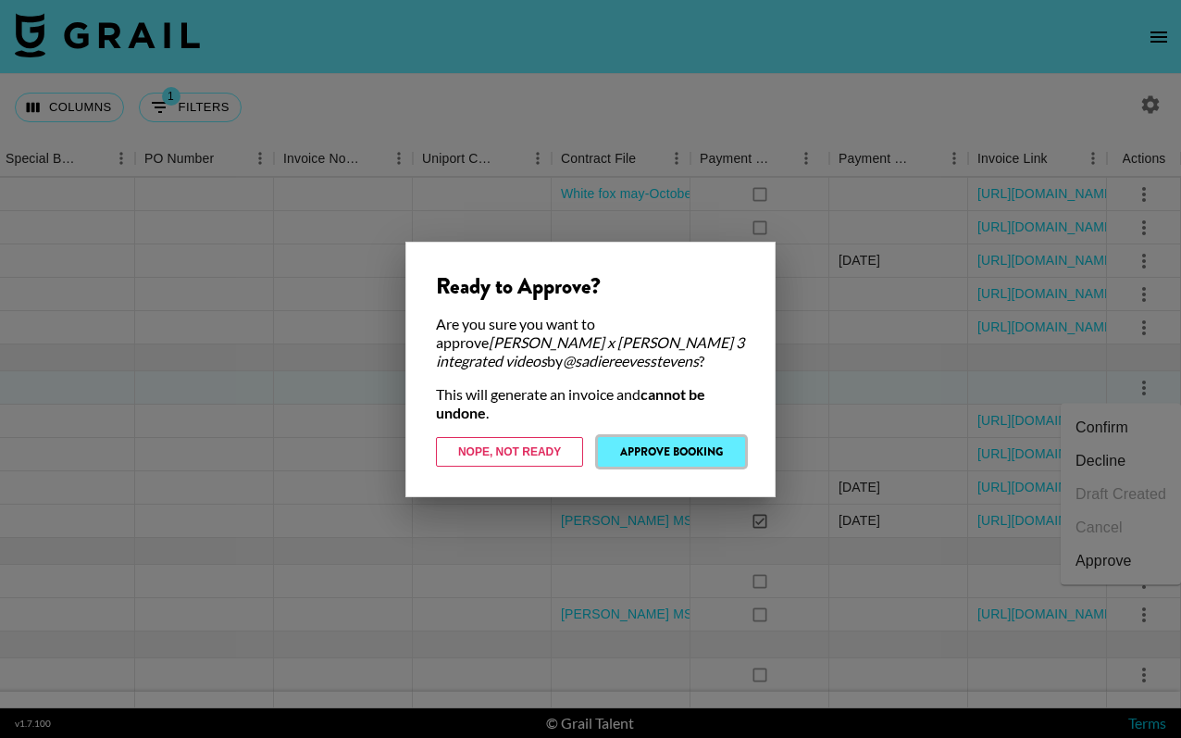
click at [661, 439] on button "Approve Booking" at bounding box center [671, 452] width 147 height 30
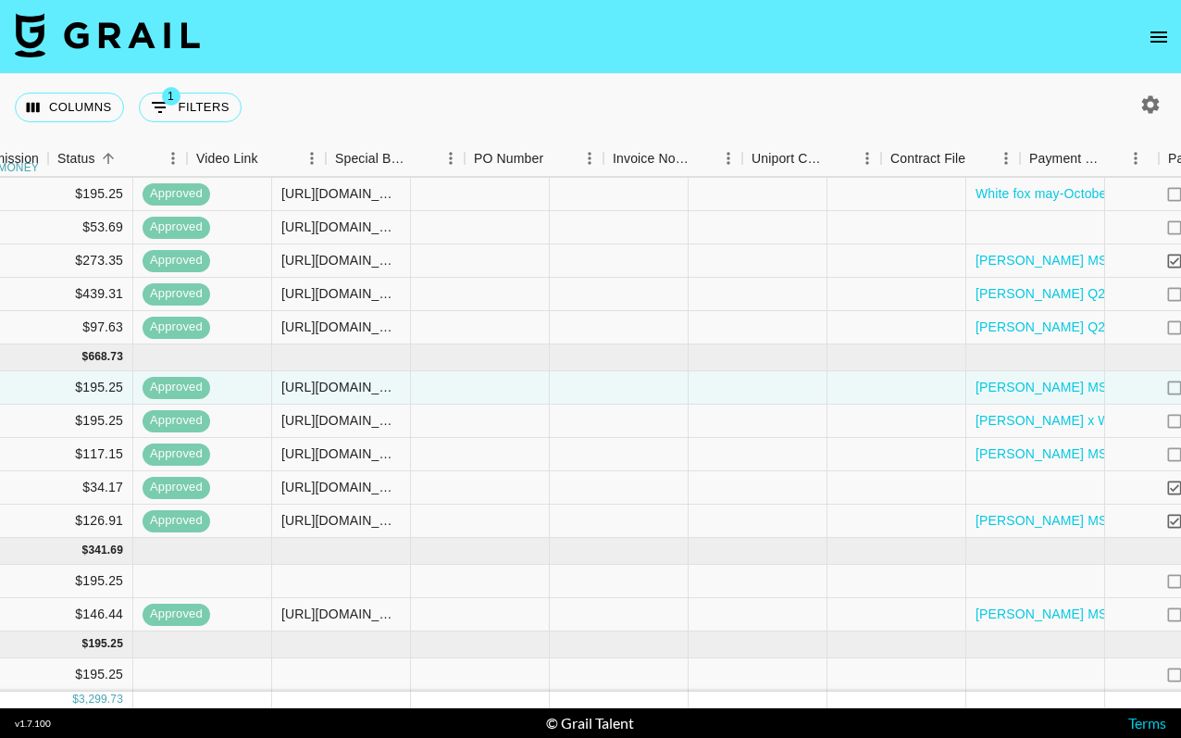
scroll to position [286, 1371]
